Goal: Task Accomplishment & Management: Manage account settings

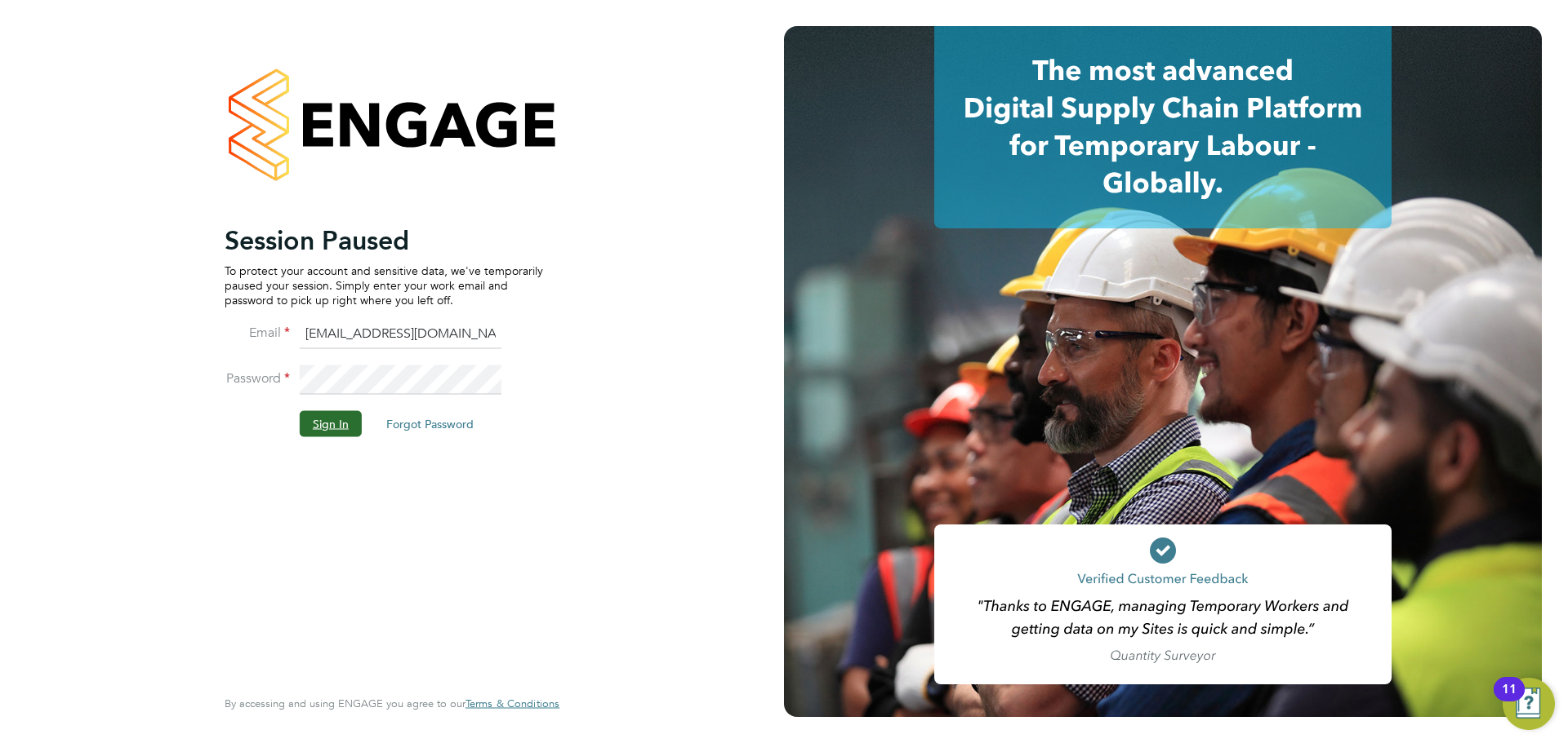
click at [343, 422] on button "Sign In" at bounding box center [331, 423] width 62 height 26
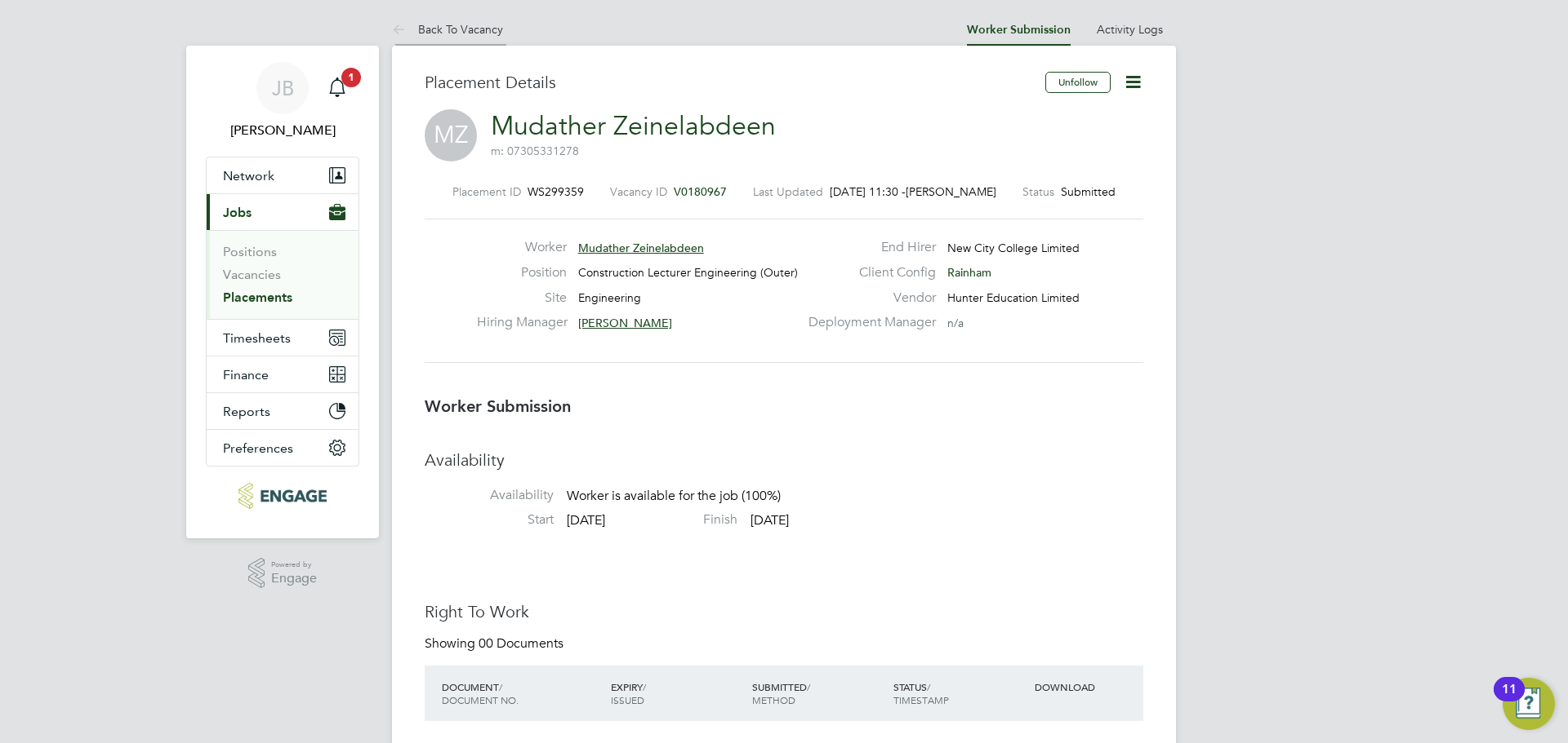
click at [466, 27] on link "Back To Vacancy" at bounding box center [447, 29] width 111 height 14
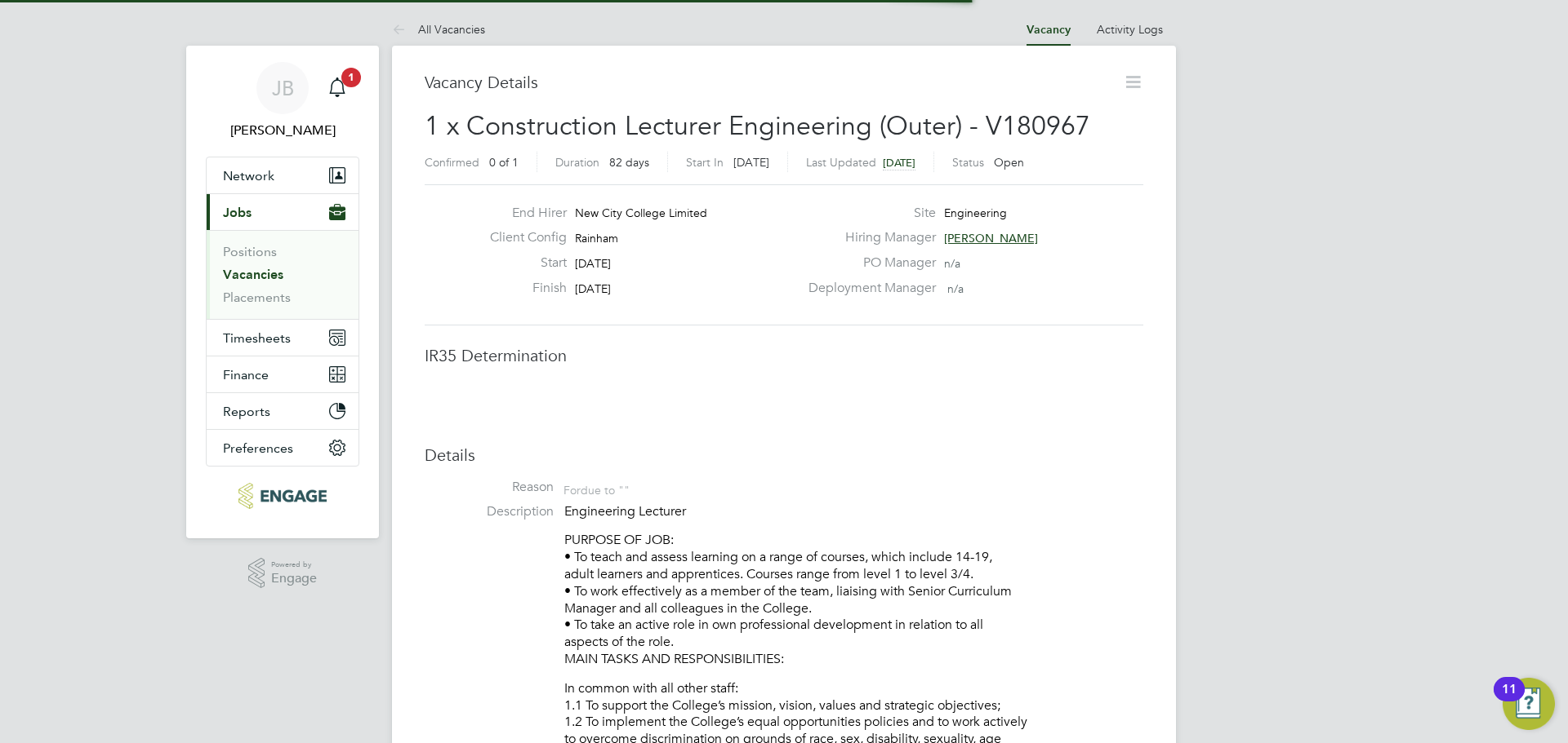
scroll to position [8, 8]
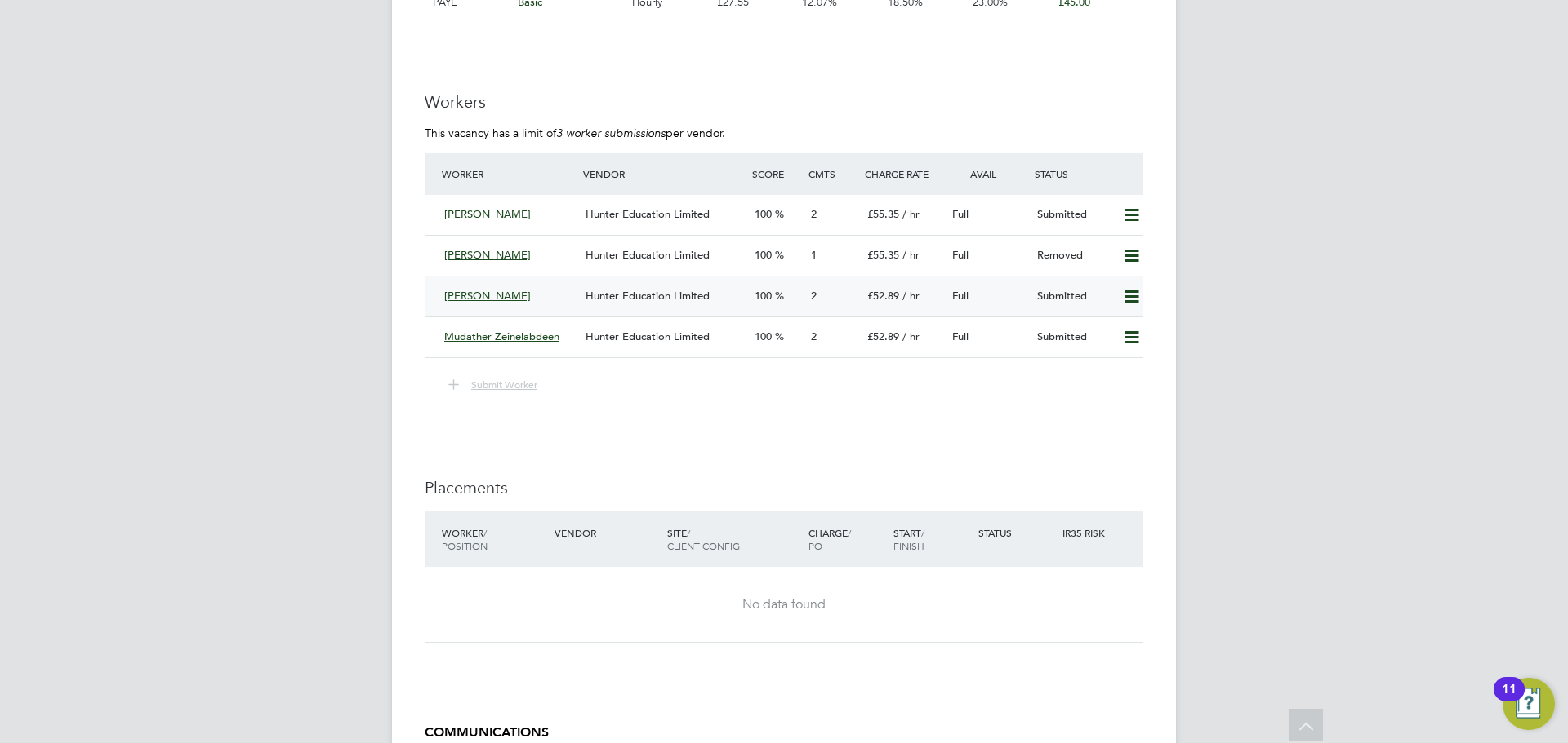
click at [610, 283] on div "Hunter Education Limited" at bounding box center [663, 297] width 169 height 27
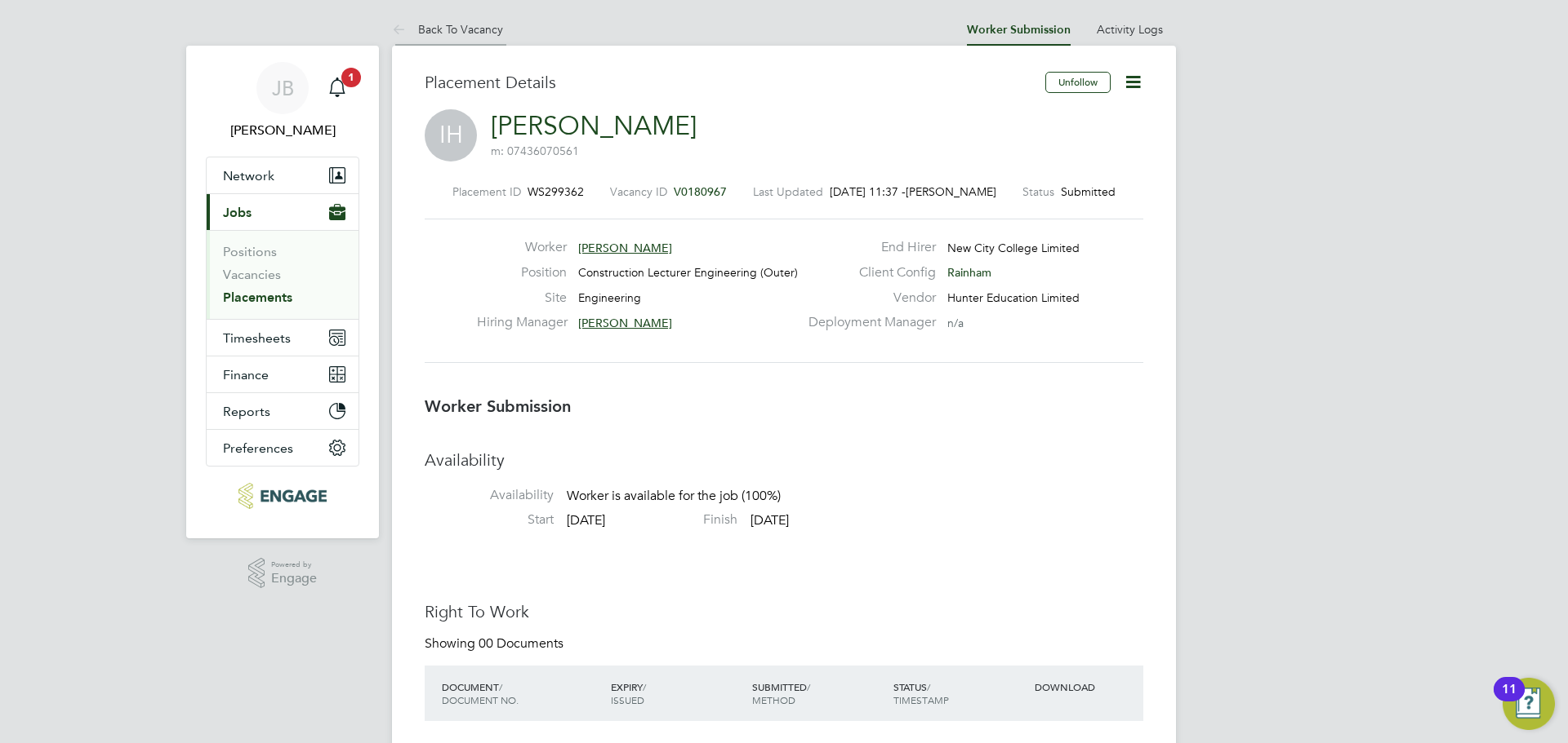
click at [476, 16] on li "Back To Vacancy" at bounding box center [447, 29] width 111 height 33
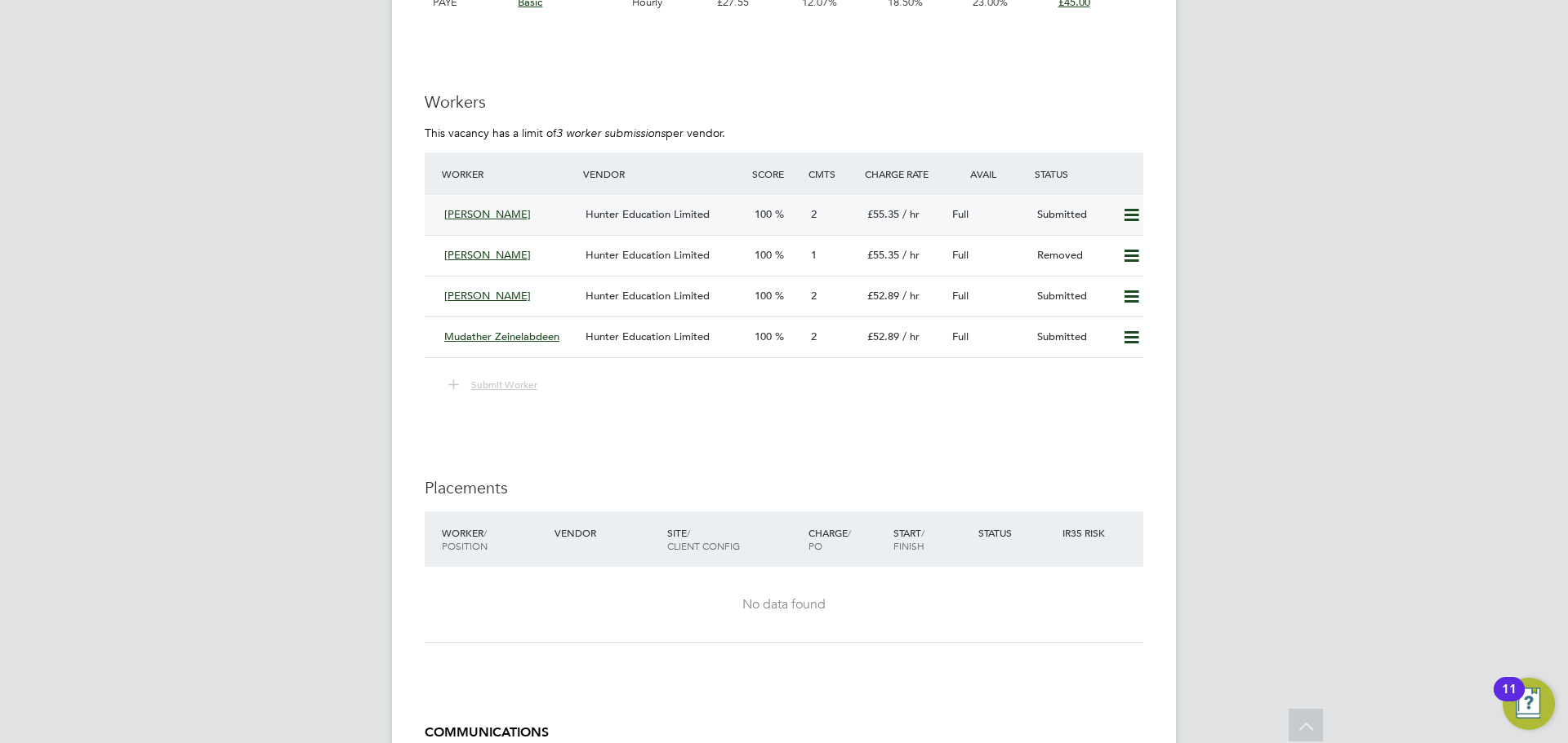
click at [592, 208] on span "Hunter Education Limited" at bounding box center [647, 214] width 124 height 13
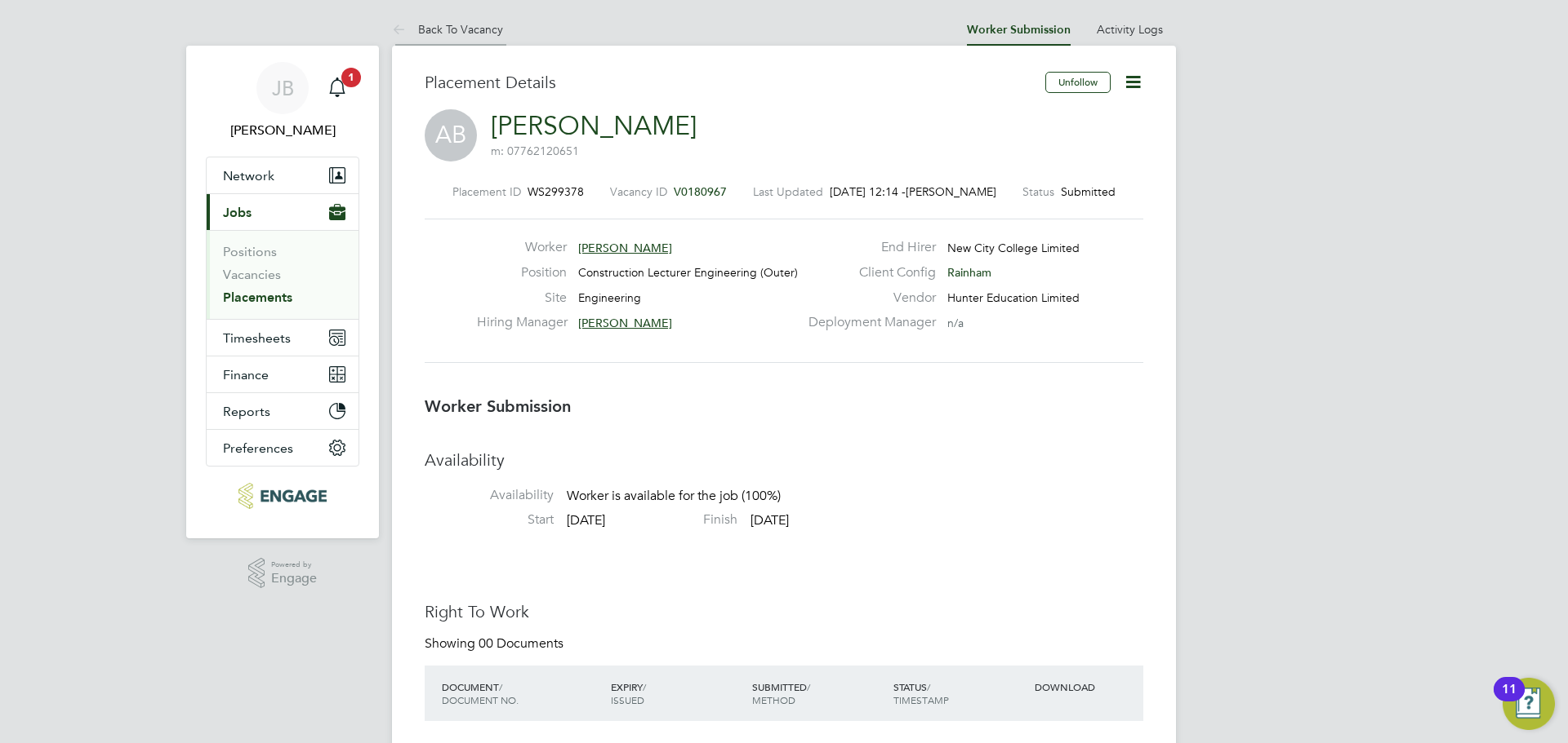
click at [429, 35] on link "Back To Vacancy" at bounding box center [447, 29] width 111 height 14
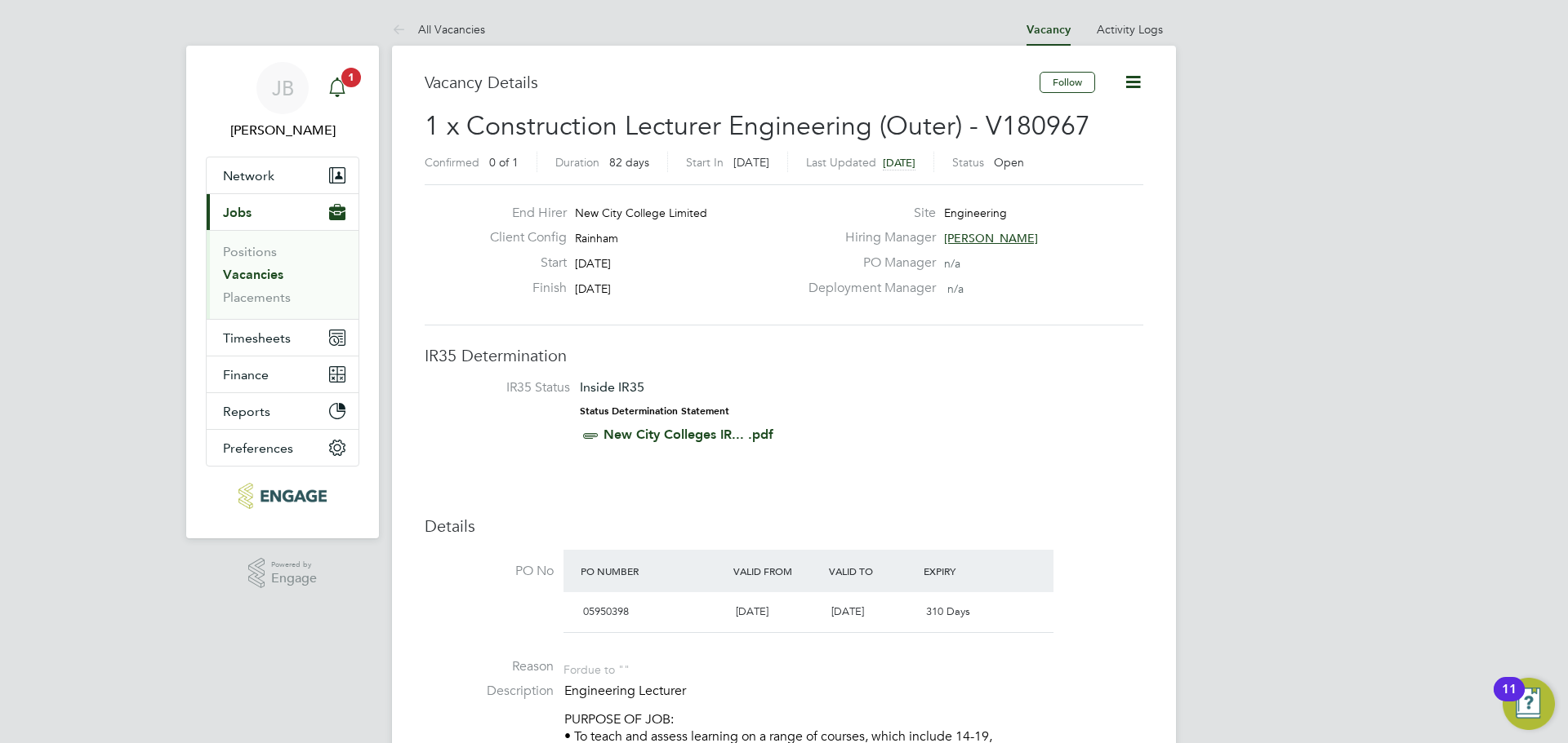
click at [353, 90] on div "Main navigation" at bounding box center [337, 88] width 33 height 33
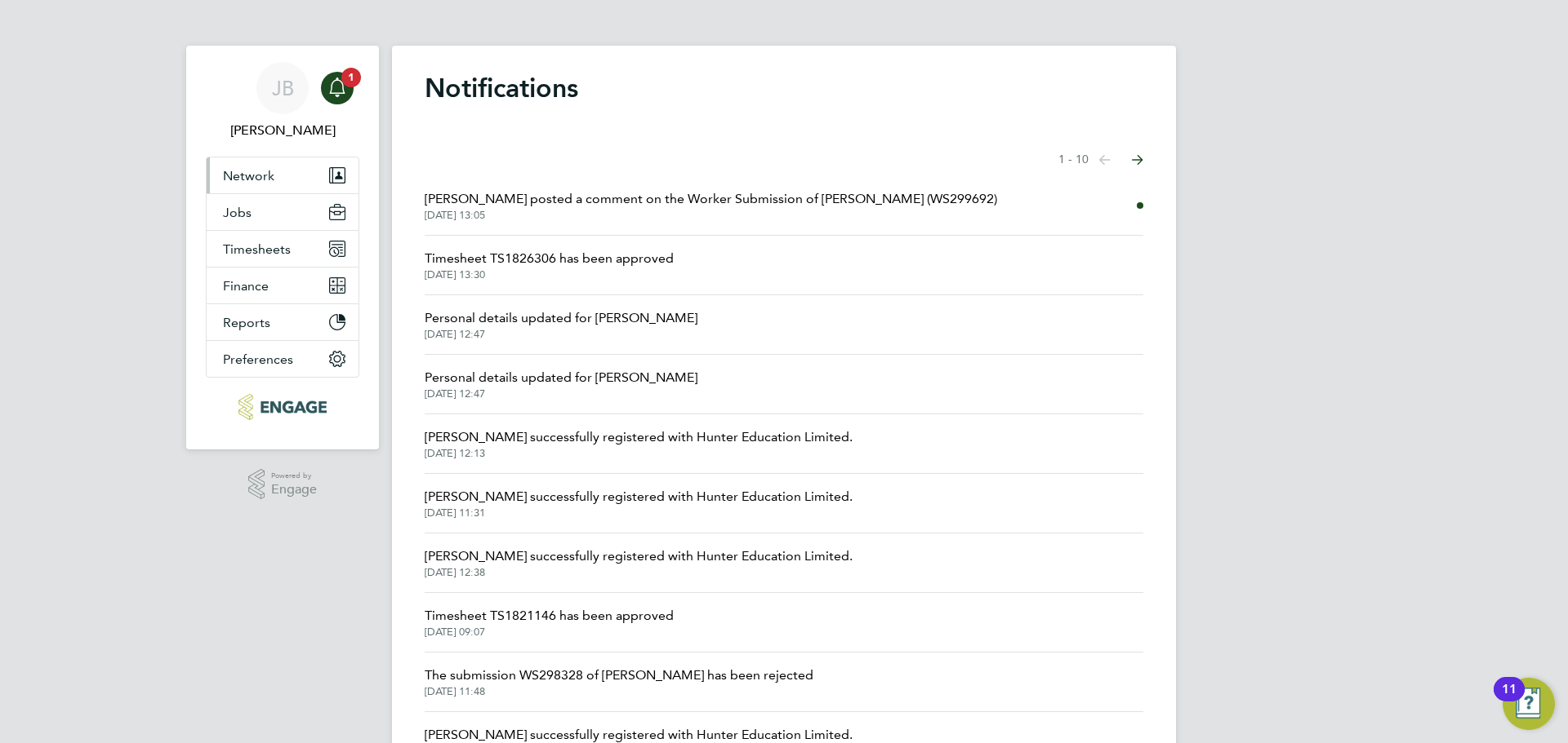
click at [316, 166] on button "Network" at bounding box center [283, 175] width 152 height 36
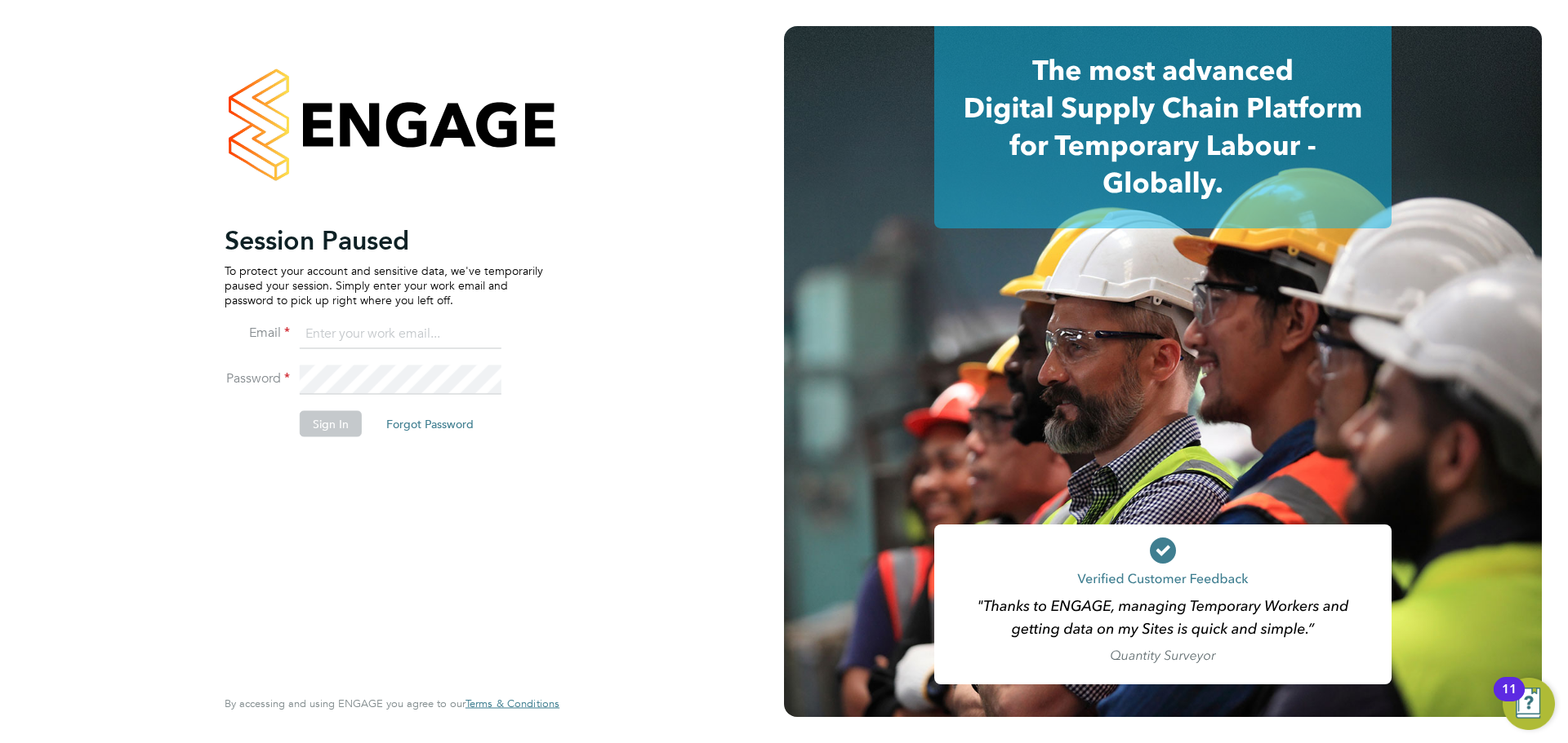
type input "[EMAIL_ADDRESS][DOMAIN_NAME]"
click at [414, 360] on li "Email jack.baron@huntereducation.co.uk" at bounding box center [383, 342] width 318 height 46
click at [316, 416] on button "Sign In" at bounding box center [331, 423] width 62 height 26
